Goal: Task Accomplishment & Management: Complete application form

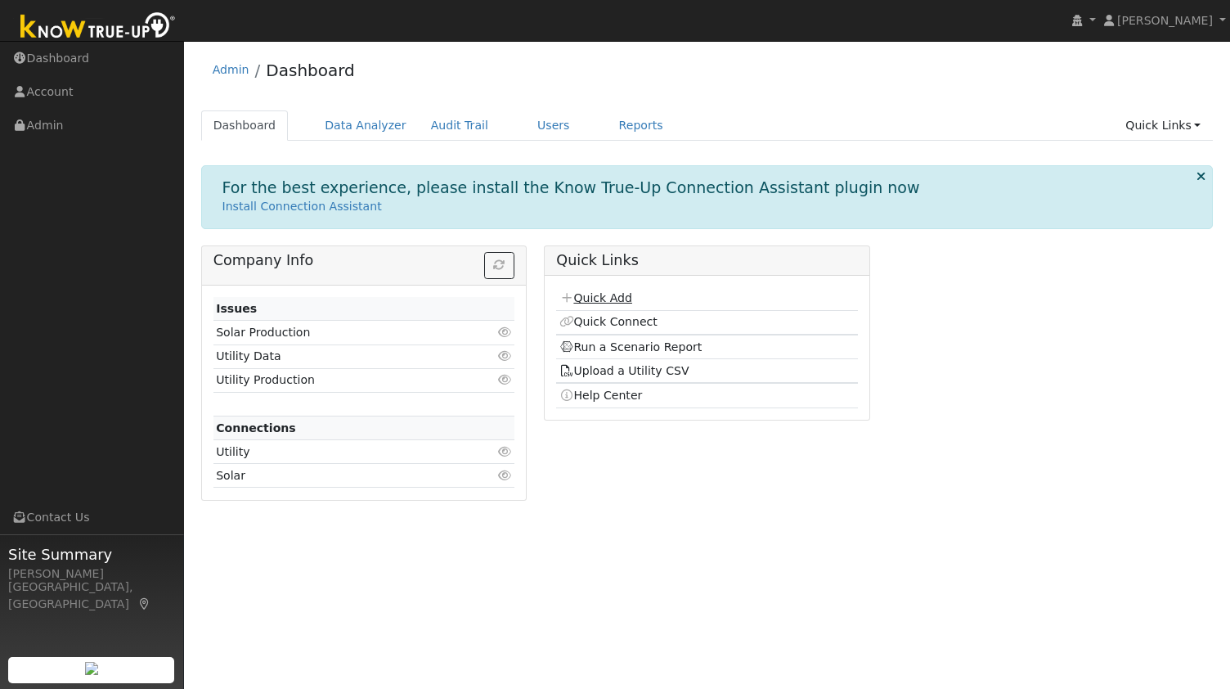
click at [597, 299] on link "Quick Add" at bounding box center [595, 297] width 73 height 13
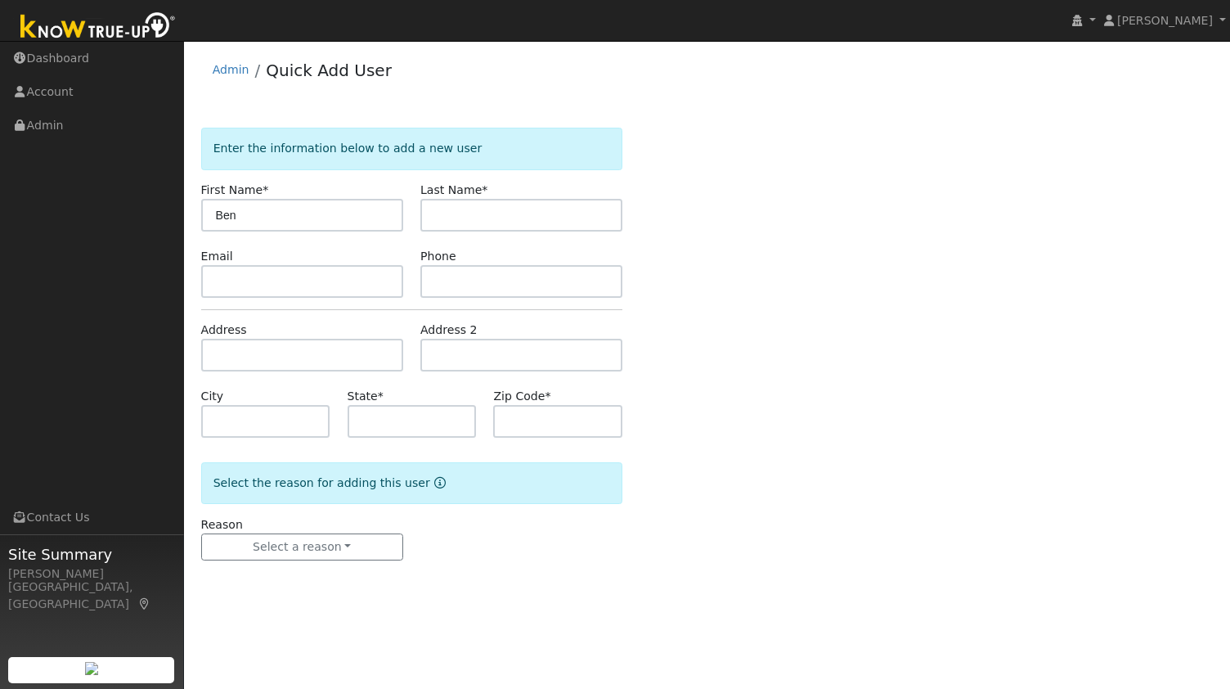
type input "Ben"
paste input "[PERSON_NAME]"
type input "[PERSON_NAME]"
click at [448, 287] on input "text" at bounding box center [521, 281] width 202 height 33
paste input "4155729535"
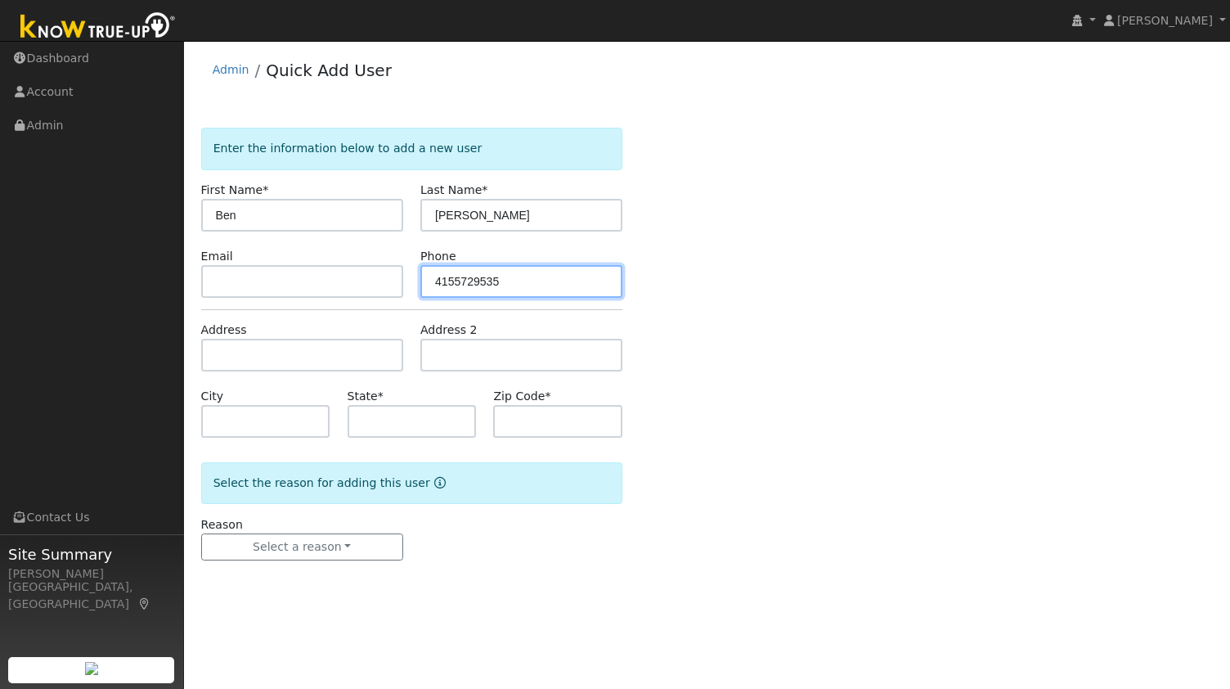
type input "4155729535"
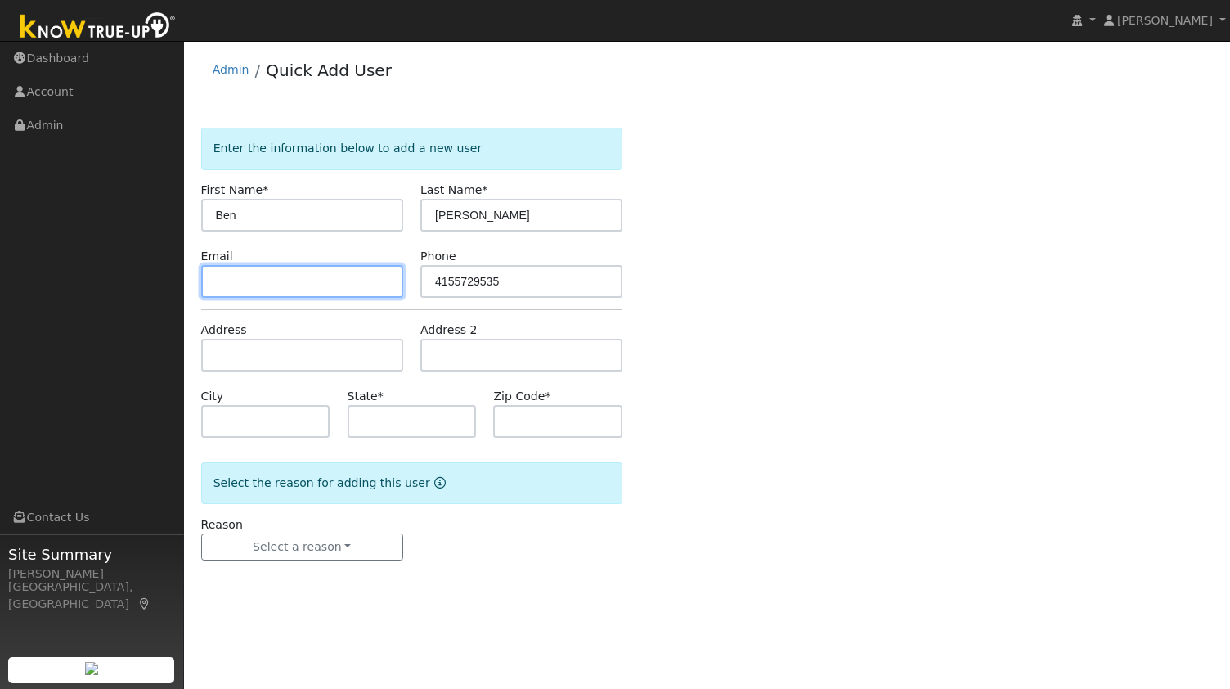
click at [326, 271] on input "text" at bounding box center [302, 281] width 202 height 33
paste input "ben@autolet.info"
type input "ben@autolet.info"
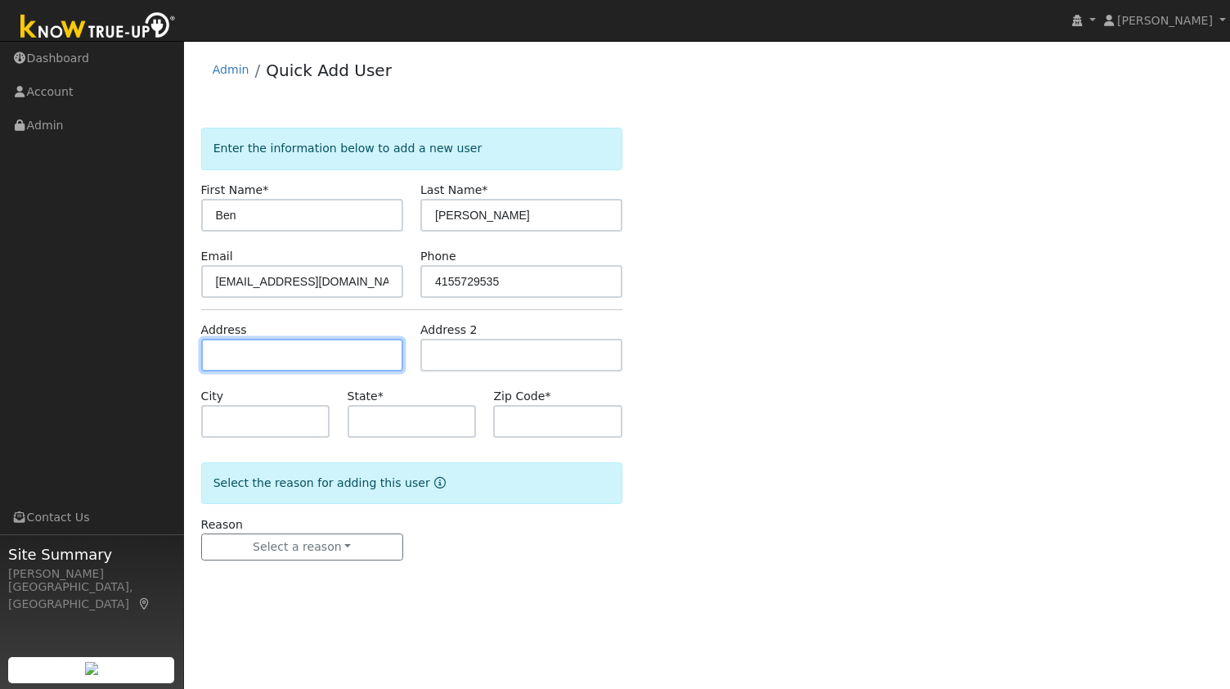
click at [312, 344] on input "text" at bounding box center [302, 355] width 202 height 33
paste input "125 Danefield Pl, Moraga"
type input "125 Danefield Place"
type input "Moraga"
type input "CA"
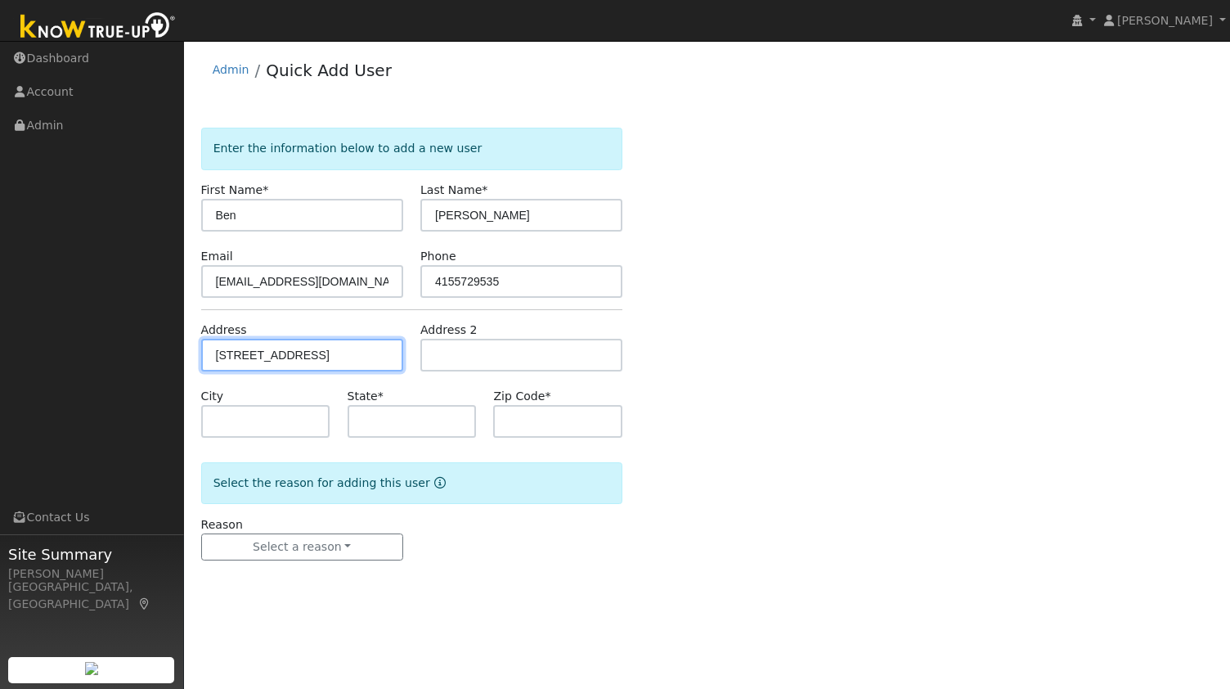
type input "94556"
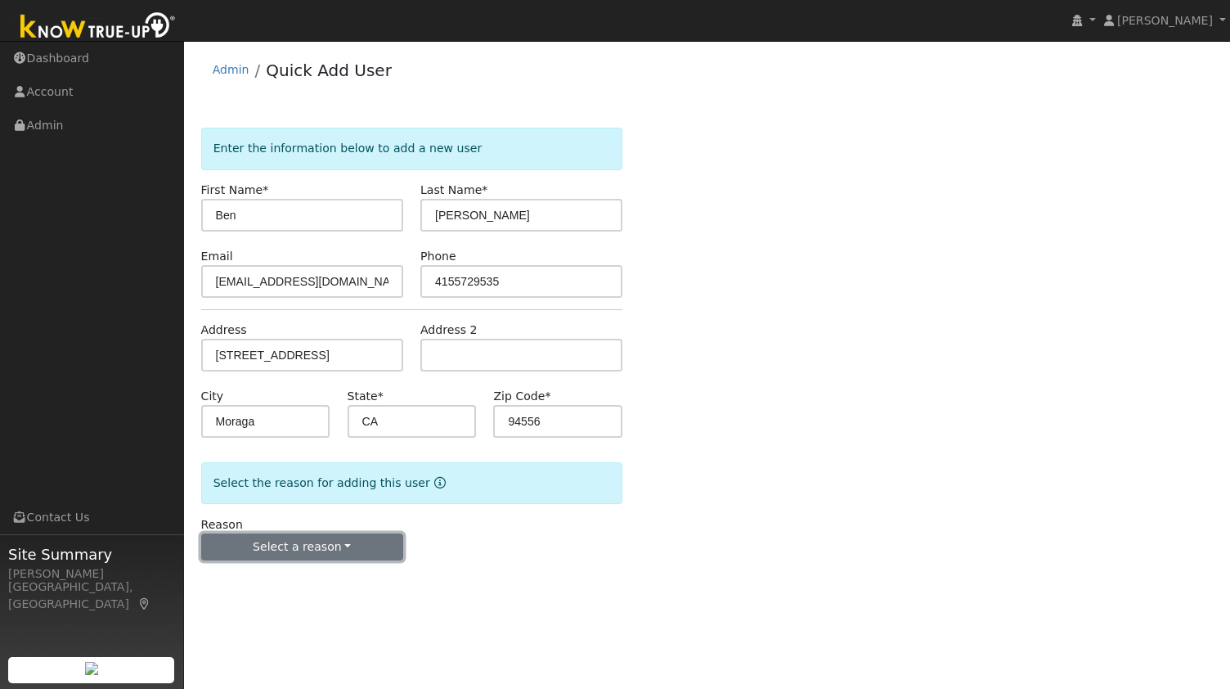
click at [312, 543] on button "Select a reason" at bounding box center [302, 547] width 202 height 28
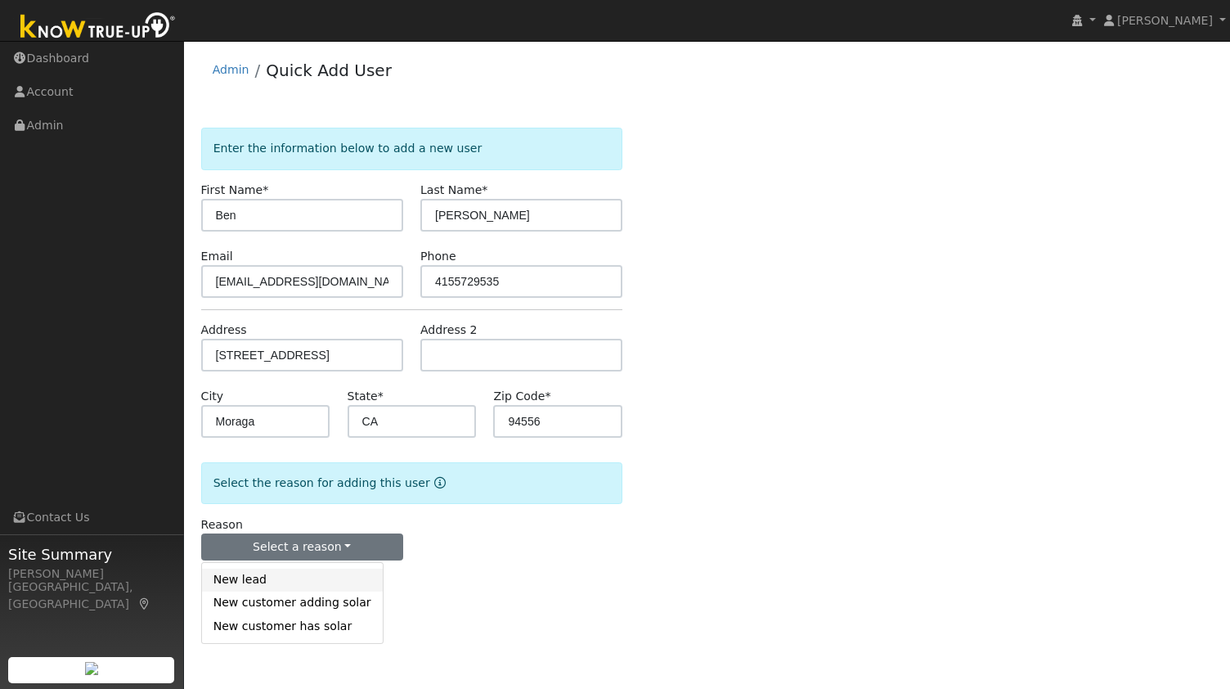
click at [286, 568] on link "New lead" at bounding box center [292, 579] width 181 height 23
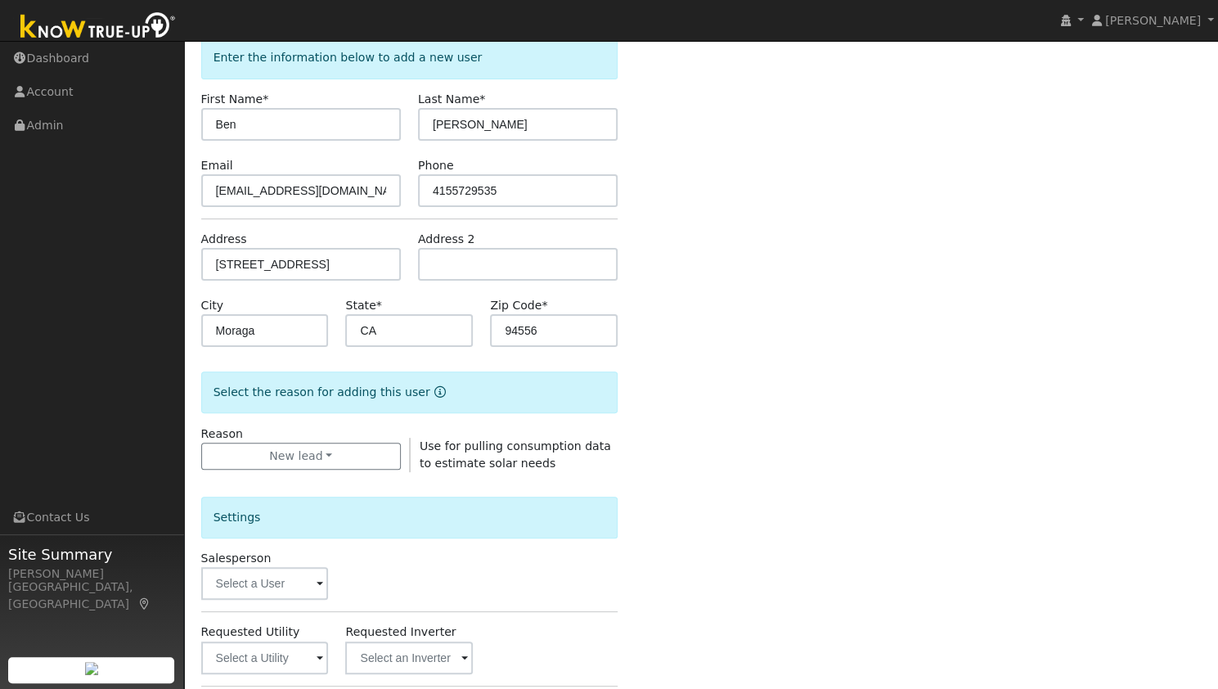
scroll to position [92, 0]
click at [254, 670] on input "text" at bounding box center [265, 656] width 128 height 33
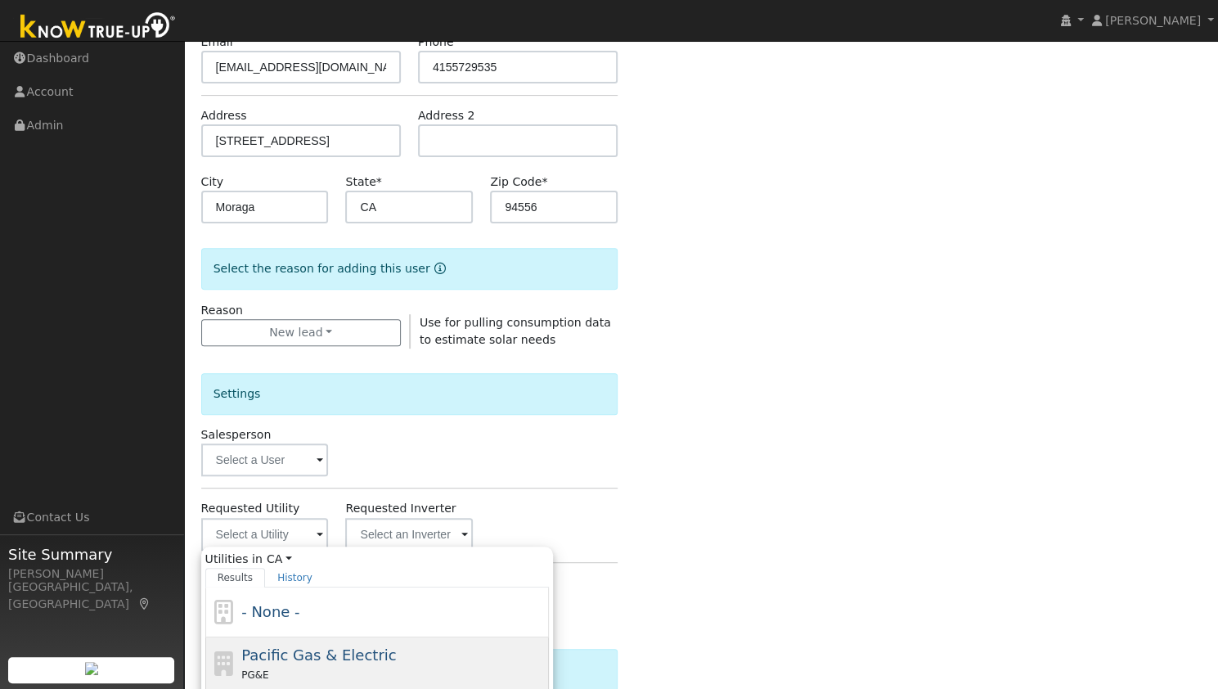
click at [294, 653] on span "Pacific Gas & Electric" at bounding box center [318, 654] width 155 height 17
type input "Pacific Gas & Electric"
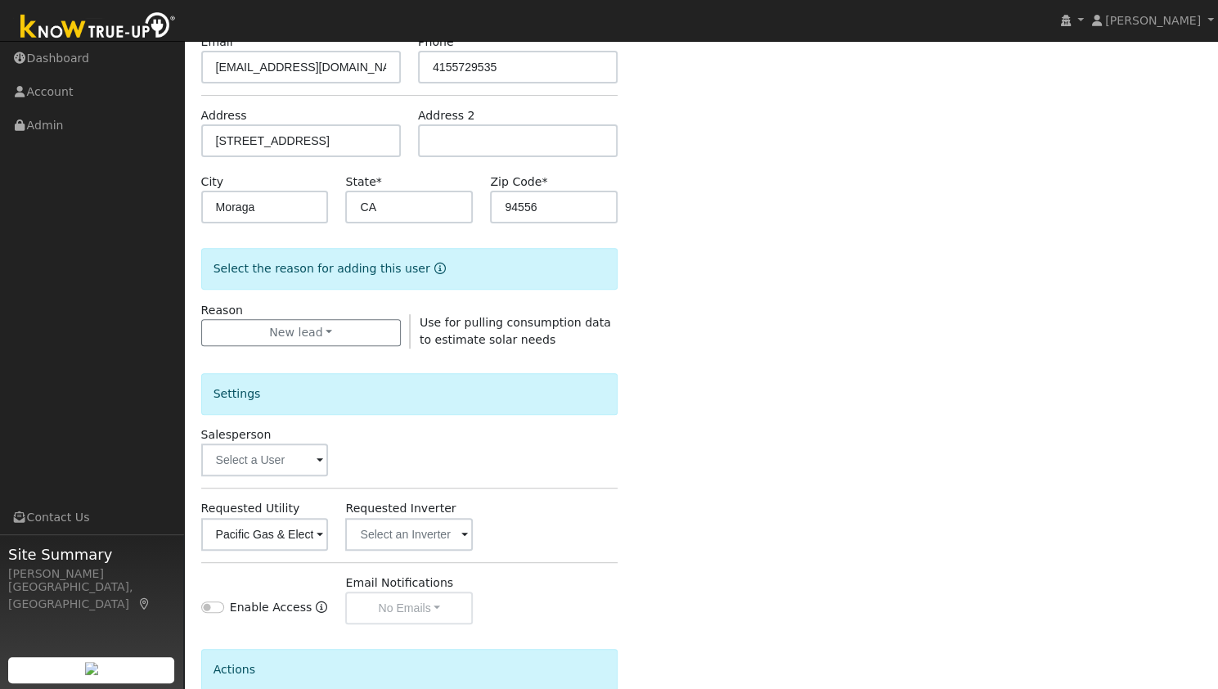
scroll to position [368, 0]
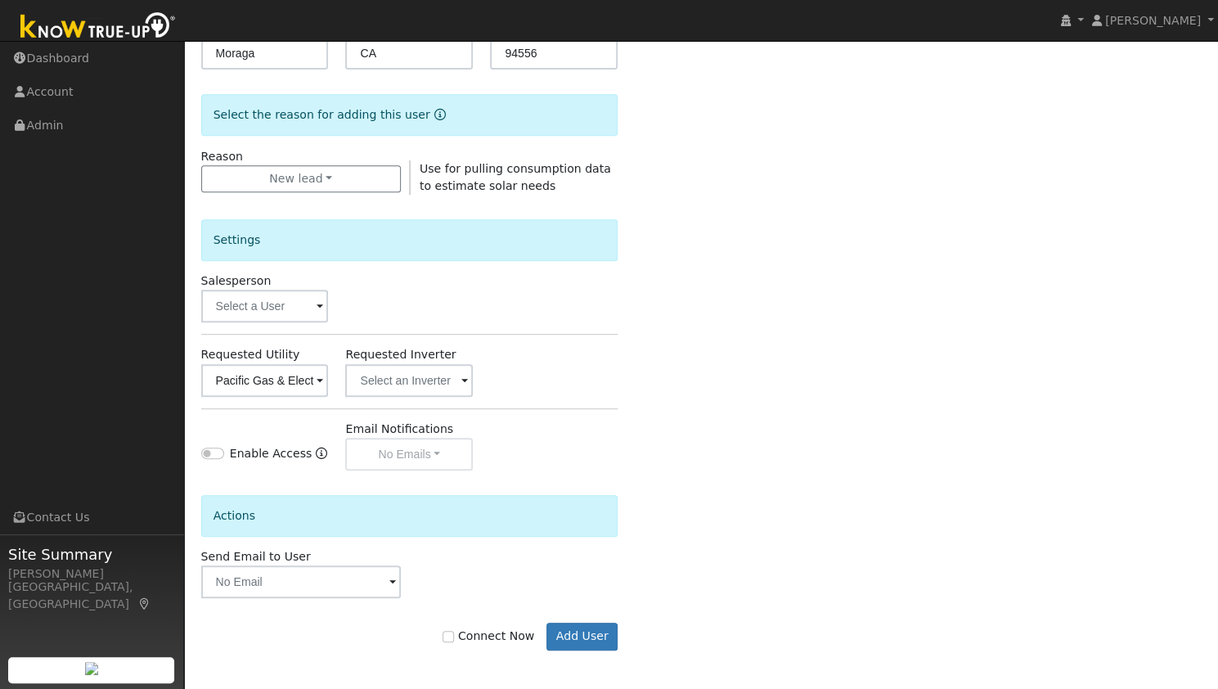
click at [476, 634] on label "Connect Now" at bounding box center [488, 635] width 92 height 17
click at [454, 634] on input "Connect Now" at bounding box center [447, 636] width 11 height 11
checkbox input "true"
click at [571, 630] on button "Add User" at bounding box center [581, 636] width 71 height 28
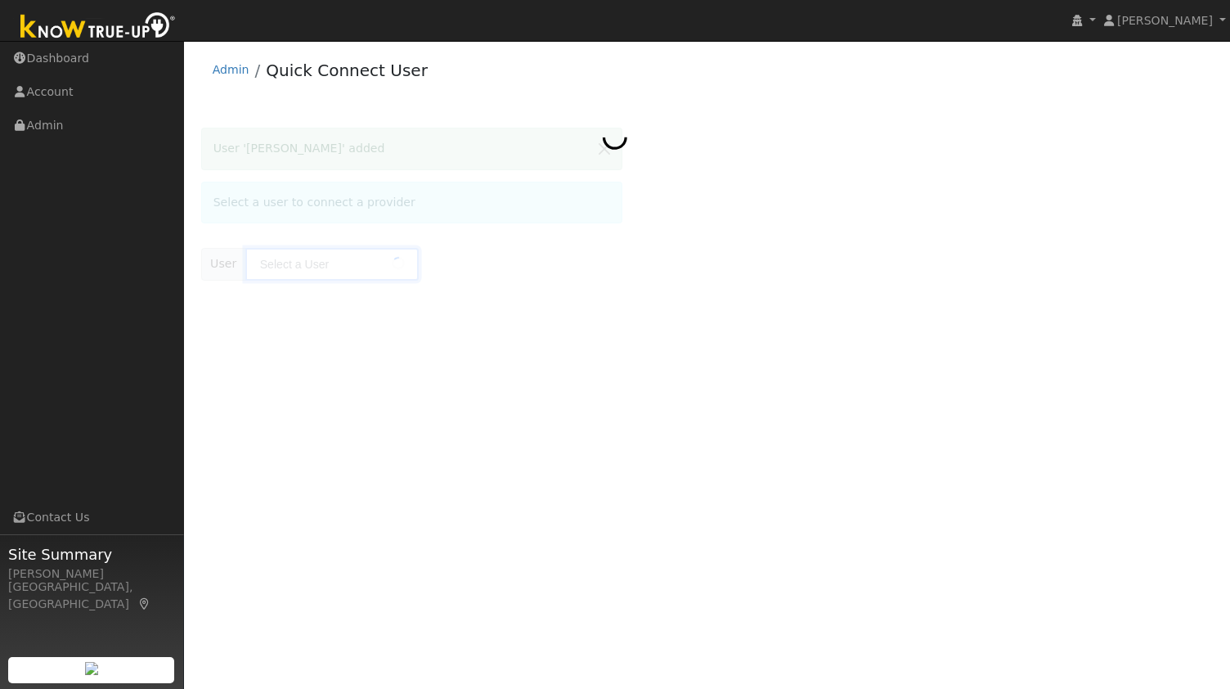
type input "[PERSON_NAME]"
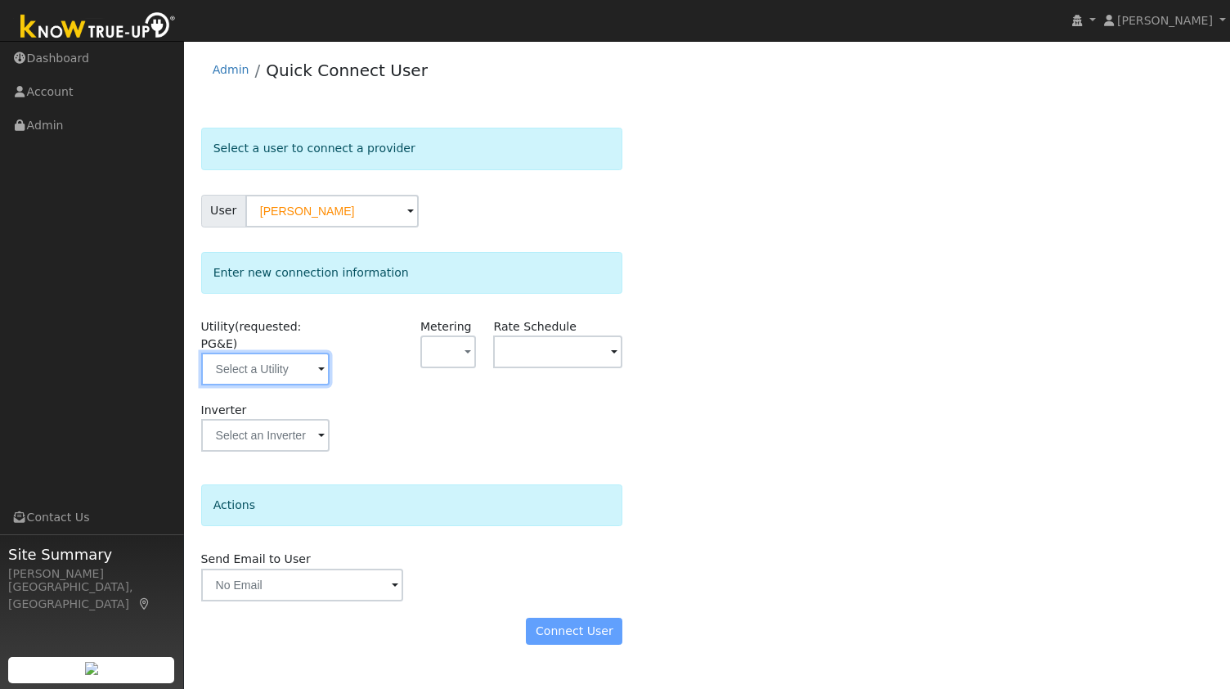
click at [250, 352] on input "text" at bounding box center [265, 368] width 129 height 33
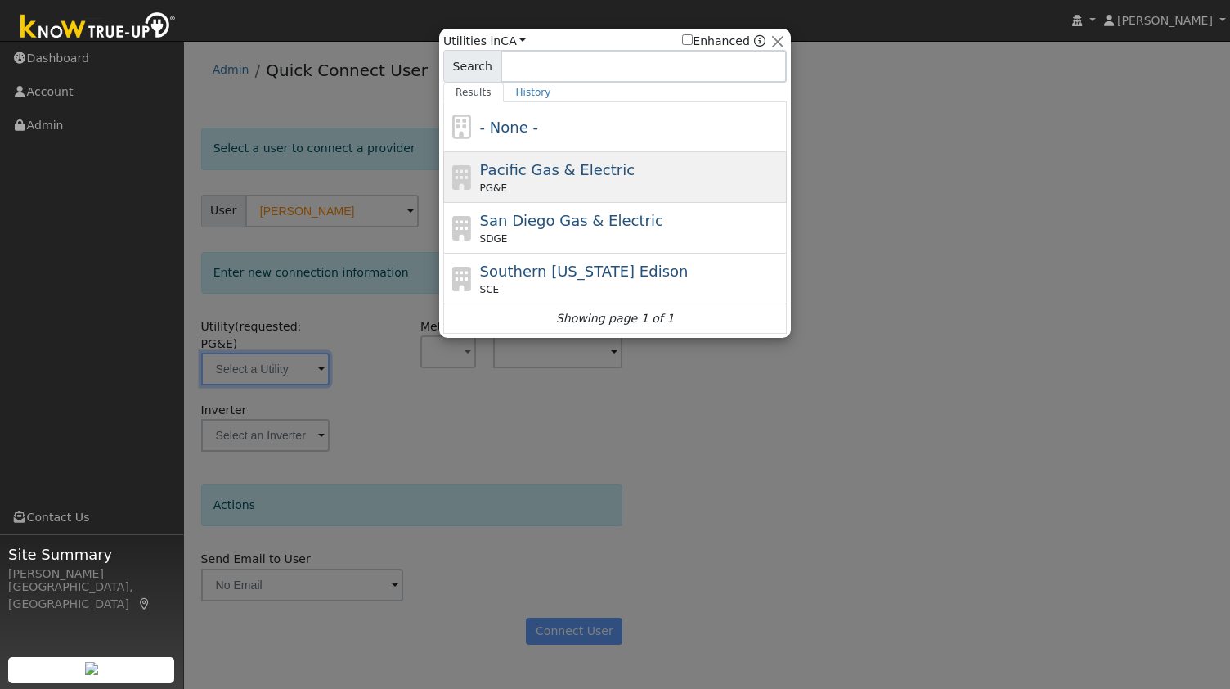
click at [533, 177] on span "Pacific Gas & Electric" at bounding box center [557, 169] width 155 height 17
type input "PG&E"
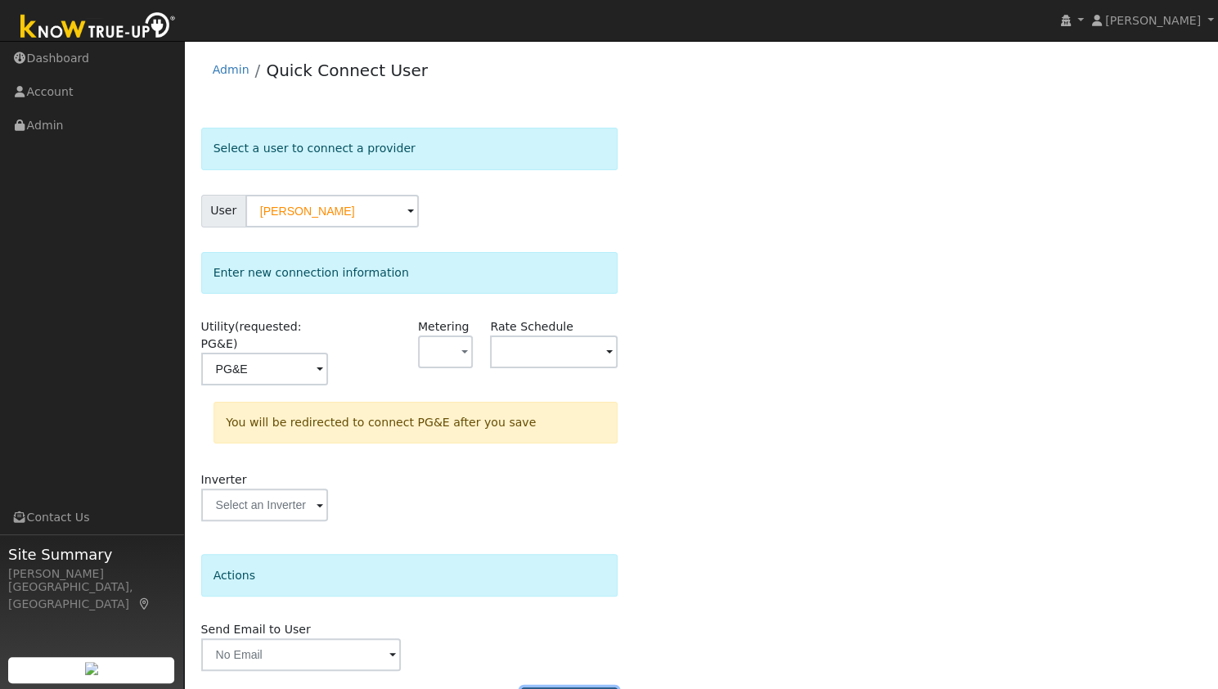
click at [587, 687] on button "Connect User" at bounding box center [569, 701] width 97 height 28
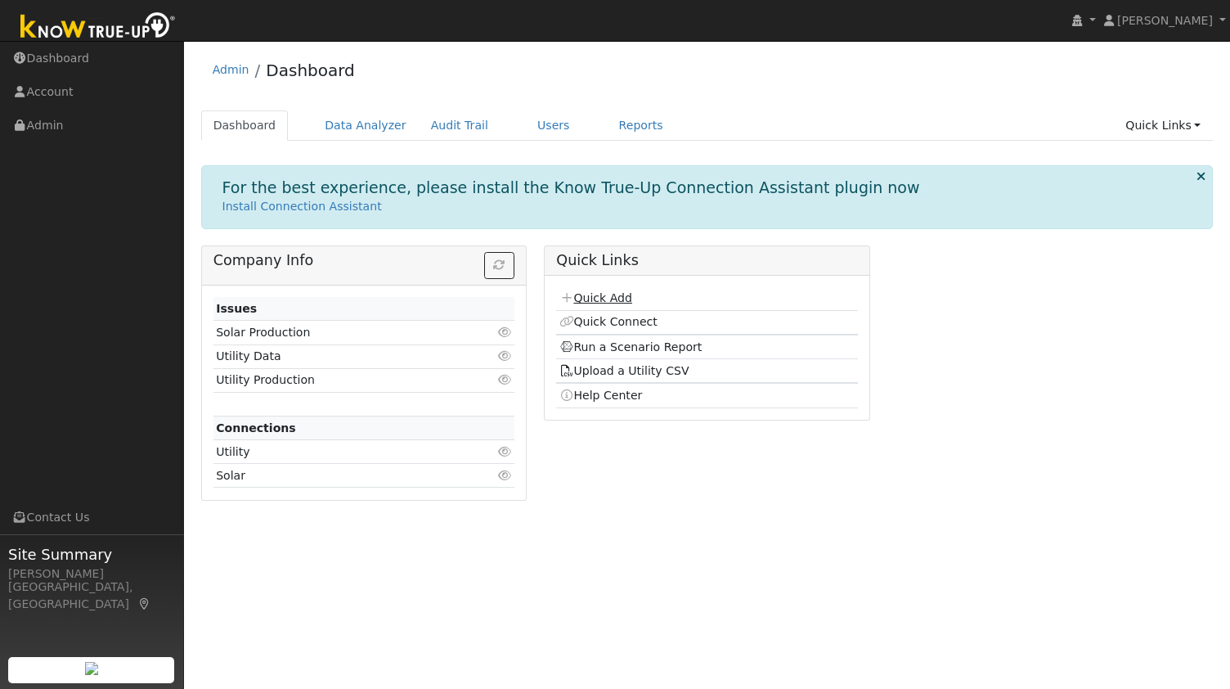
click at [617, 296] on link "Quick Add" at bounding box center [595, 297] width 73 height 13
click at [365, 125] on link "Data Analyzer" at bounding box center [365, 125] width 106 height 30
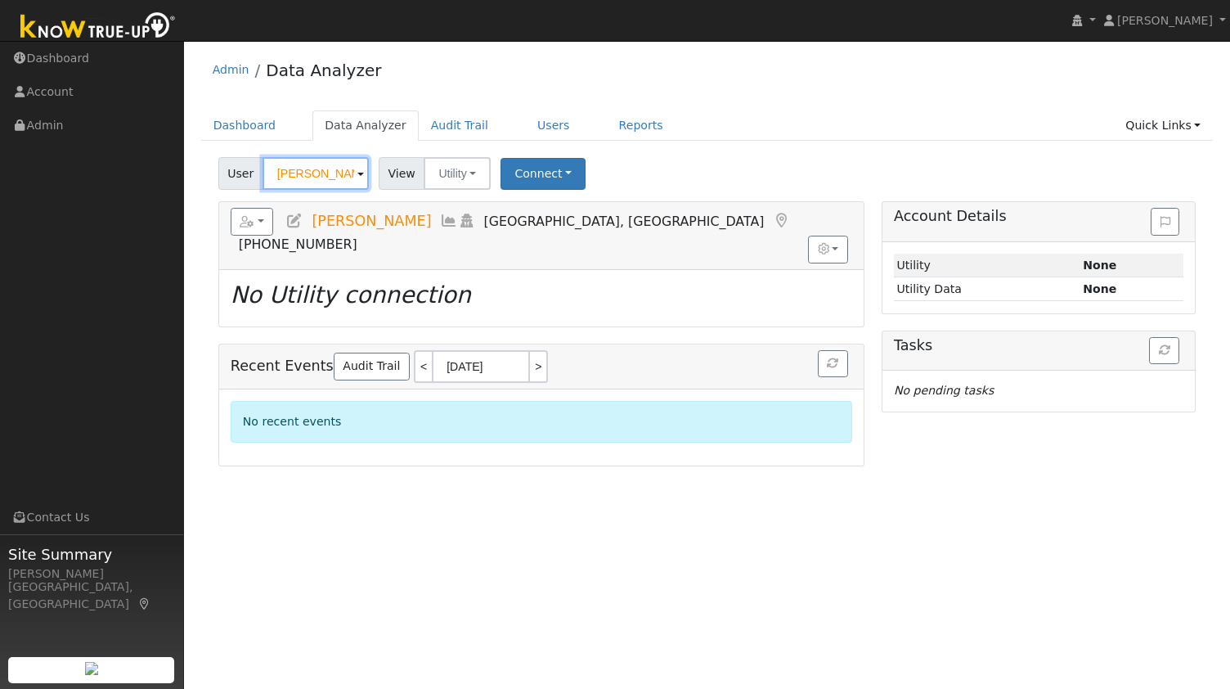
click at [328, 182] on input "Jared Bedecarre" at bounding box center [316, 173] width 106 height 33
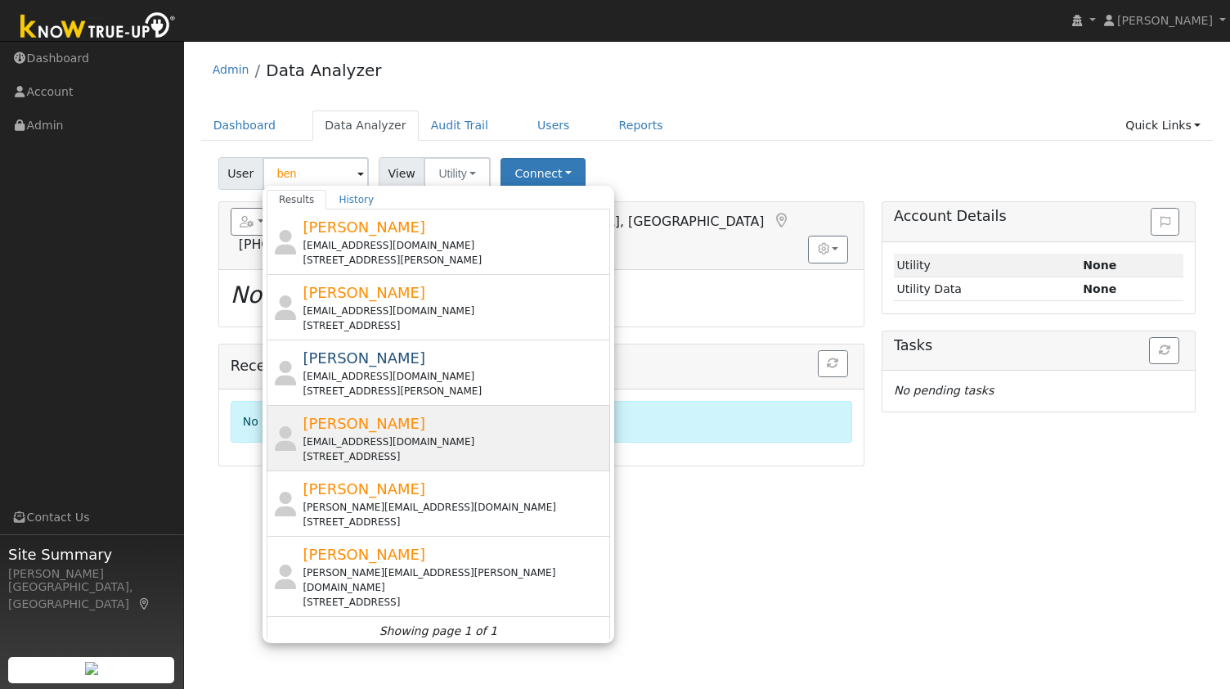
click at [372, 442] on div "ben@autolet.info" at bounding box center [454, 441] width 303 height 15
type input "[PERSON_NAME]"
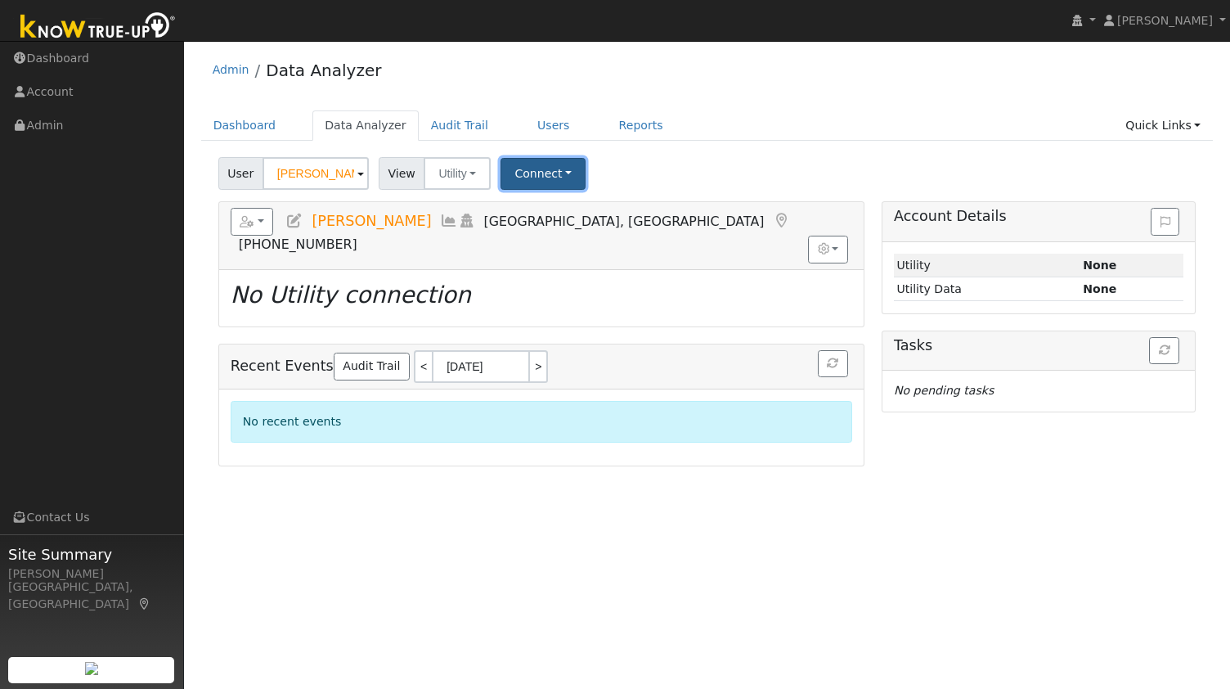
click at [532, 176] on button "Connect" at bounding box center [543, 174] width 85 height 32
click at [556, 243] on link "Quick Connect" at bounding box center [565, 244] width 128 height 23
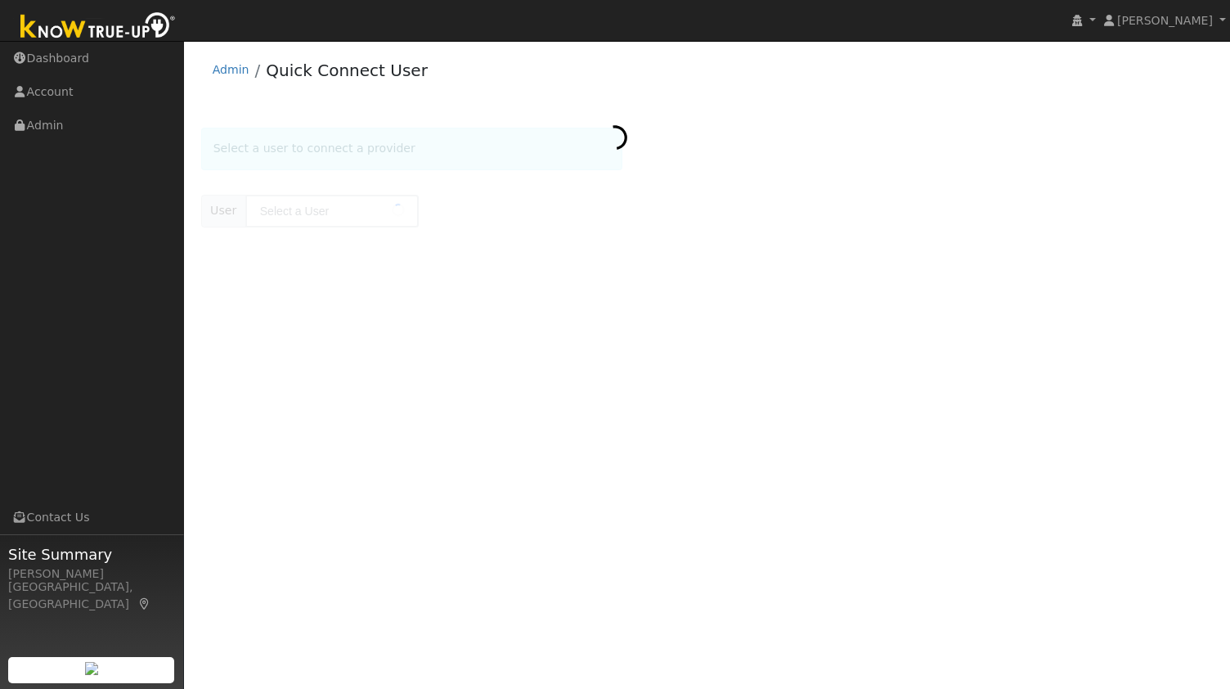
type input "[PERSON_NAME]"
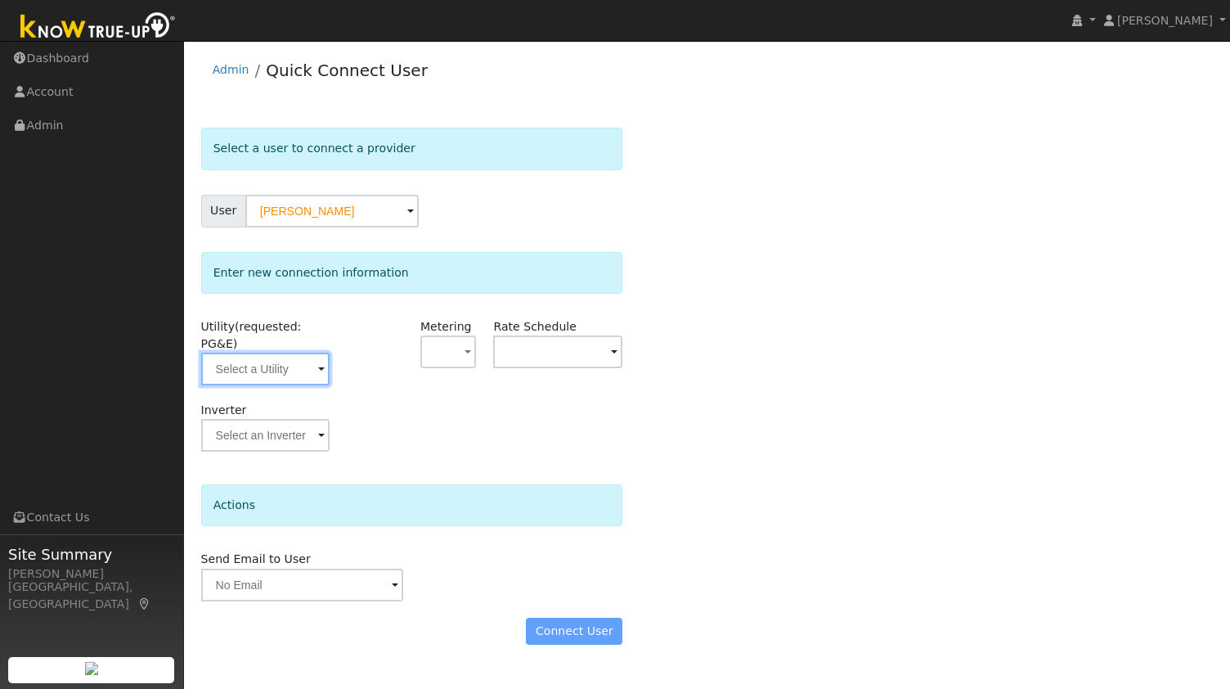
click at [265, 352] on input "text" at bounding box center [265, 368] width 129 height 33
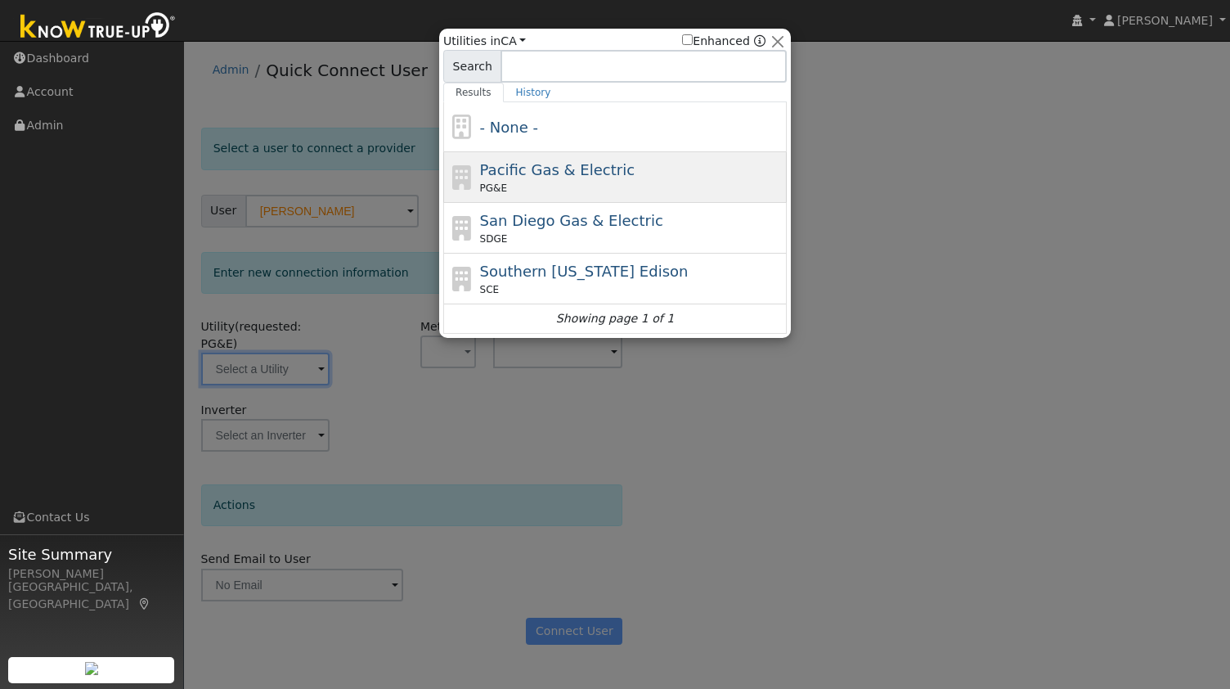
click at [568, 169] on span "Pacific Gas & Electric" at bounding box center [557, 169] width 155 height 17
type input "PG&E"
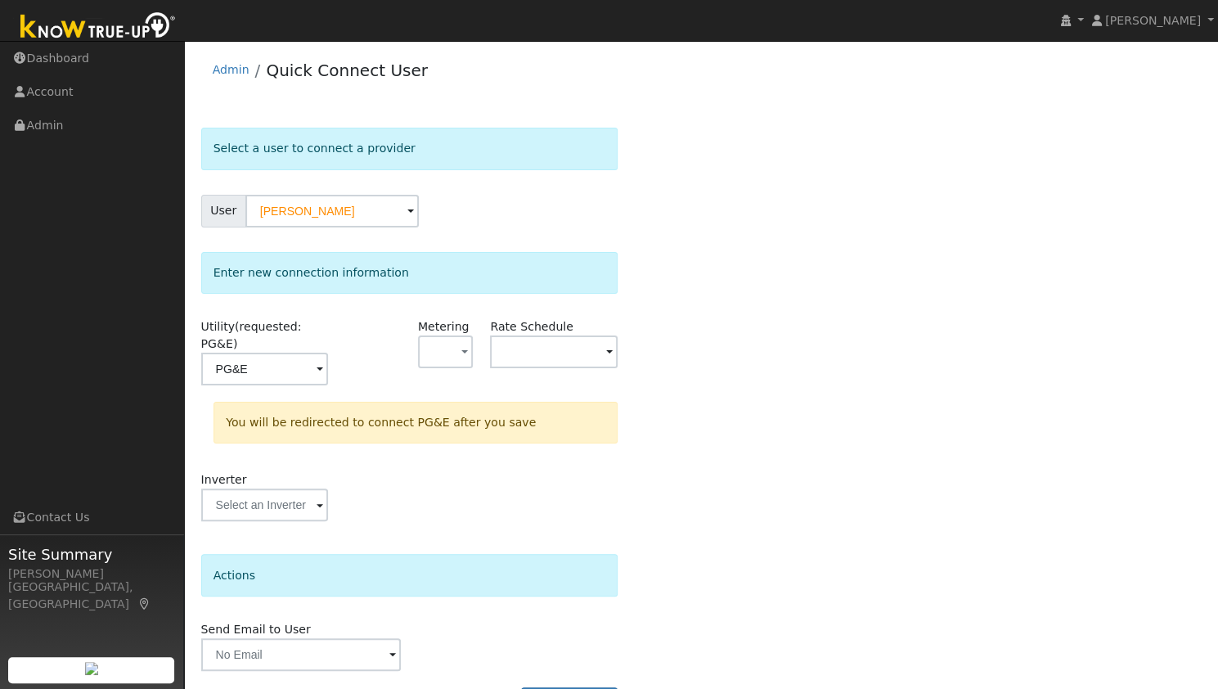
scroll to position [30, 0]
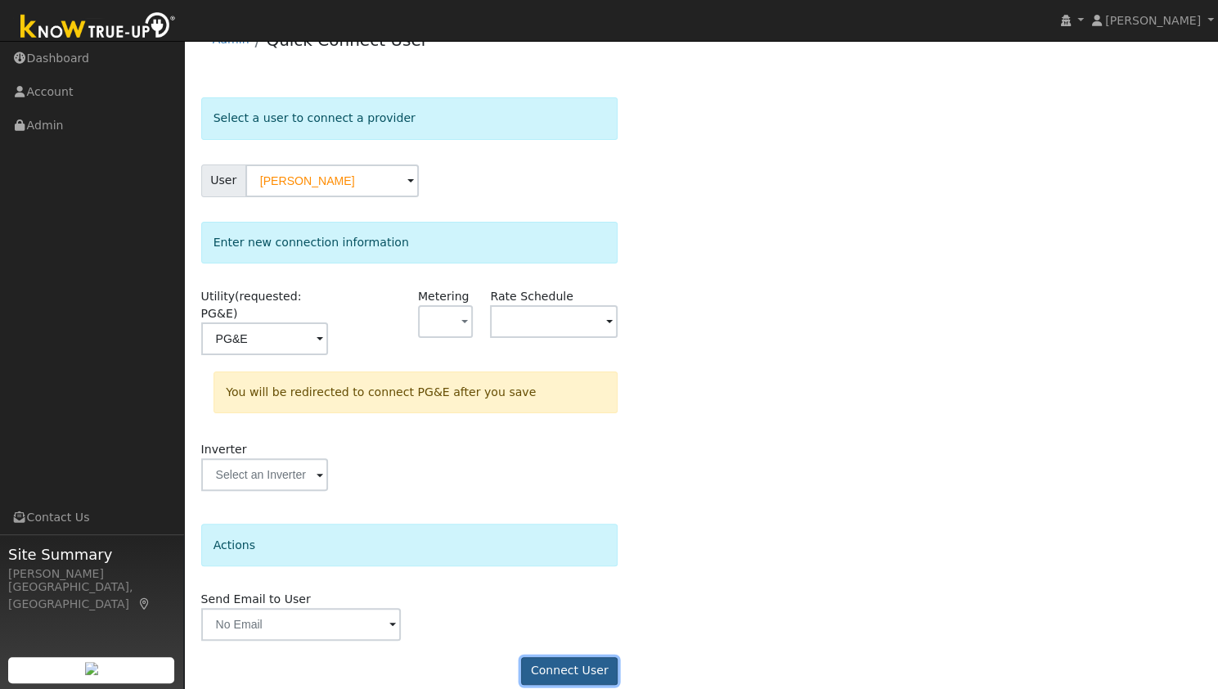
click at [563, 657] on button "Connect User" at bounding box center [569, 671] width 97 height 28
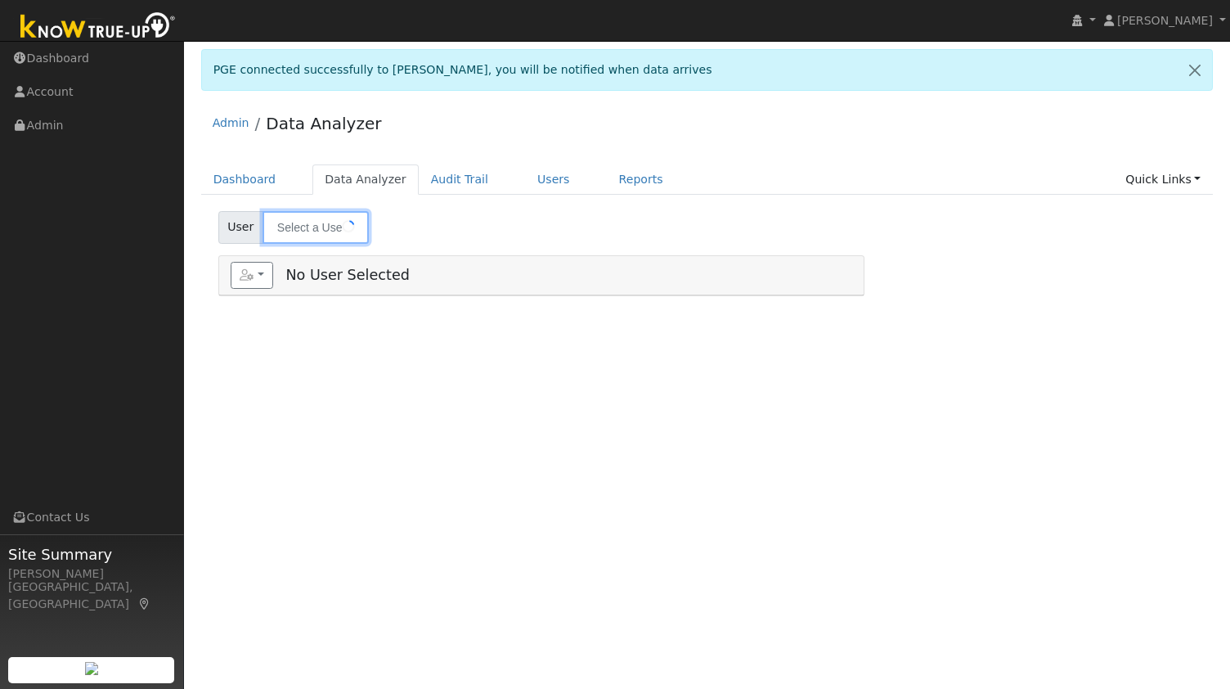
type input "[PERSON_NAME]"
